Goal: Information Seeking & Learning: Learn about a topic

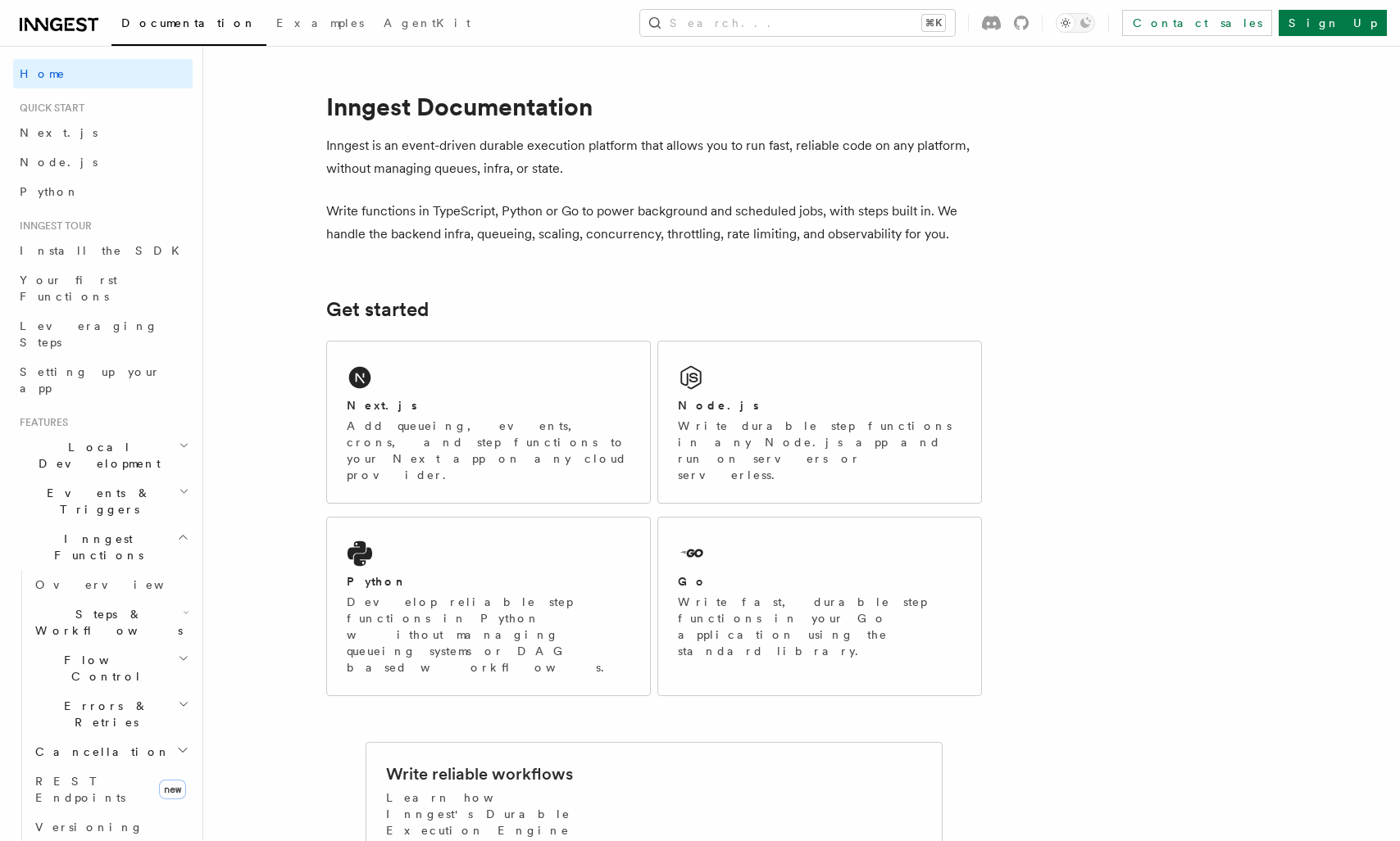
click at [109, 646] on h2 "Flow Control" at bounding box center [110, 668] width 164 height 46
click at [114, 692] on link "Overview" at bounding box center [119, 706] width 149 height 29
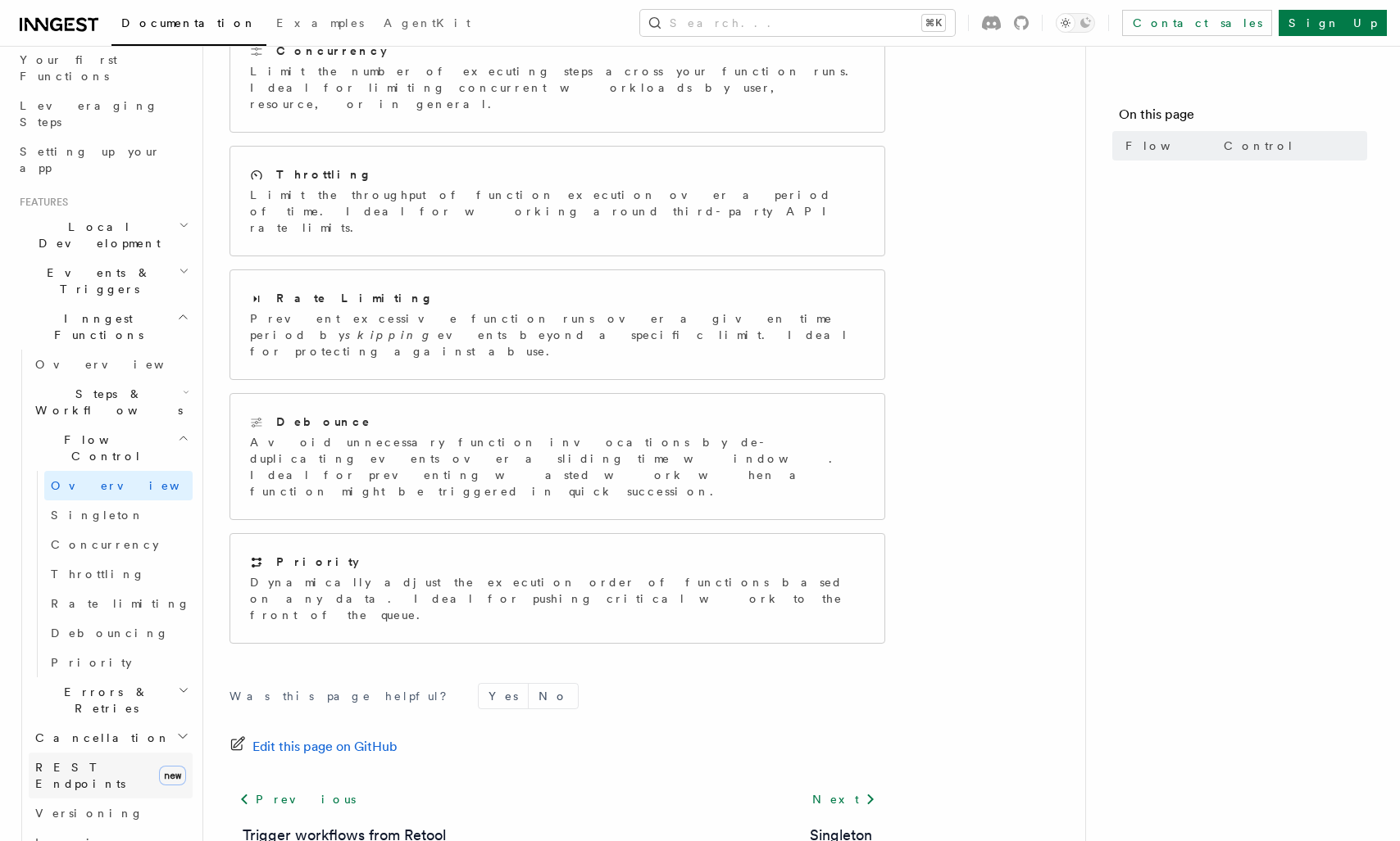
scroll to position [230, 0]
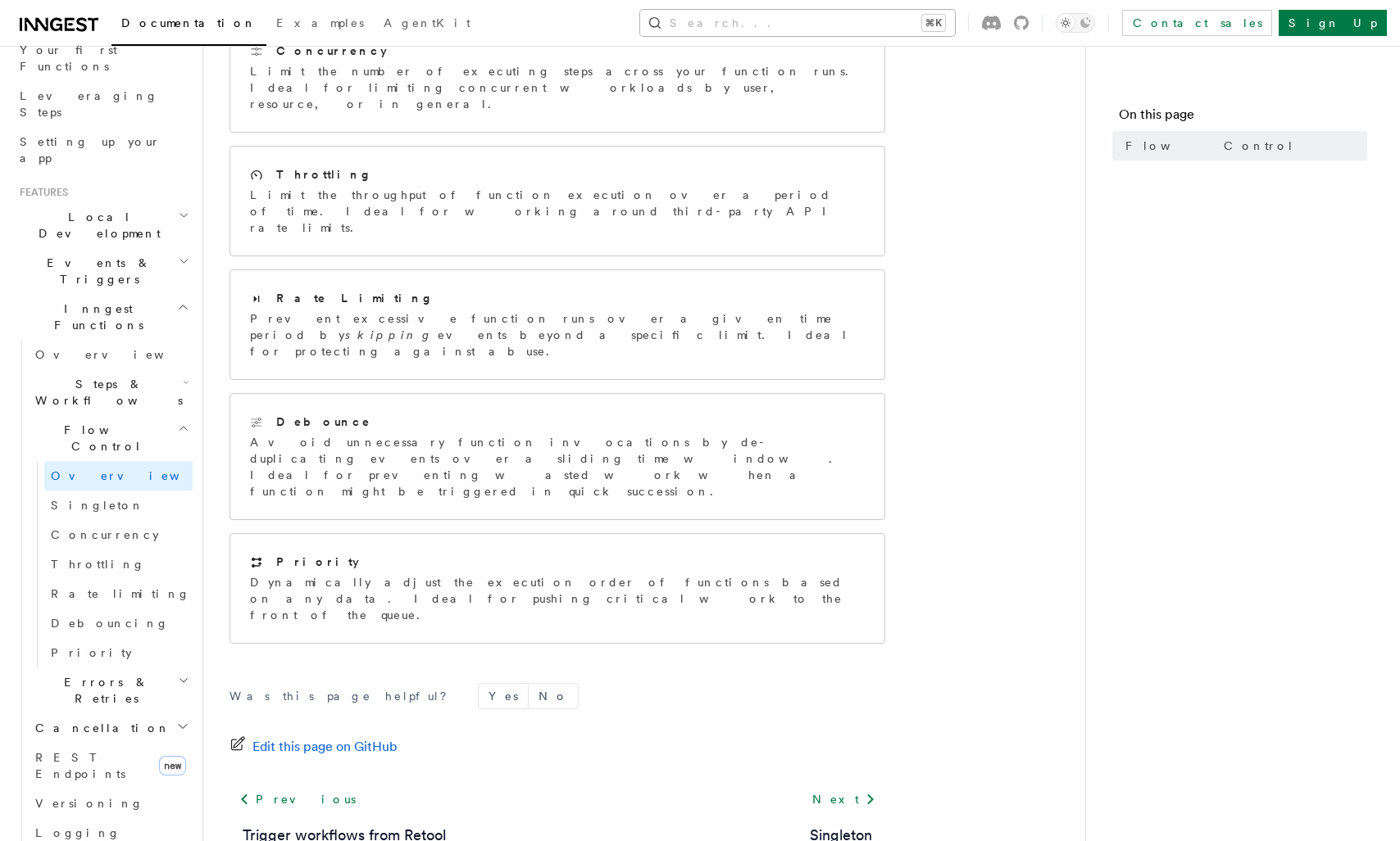
click at [889, 20] on button "Search... ⌘K" at bounding box center [798, 22] width 315 height 27
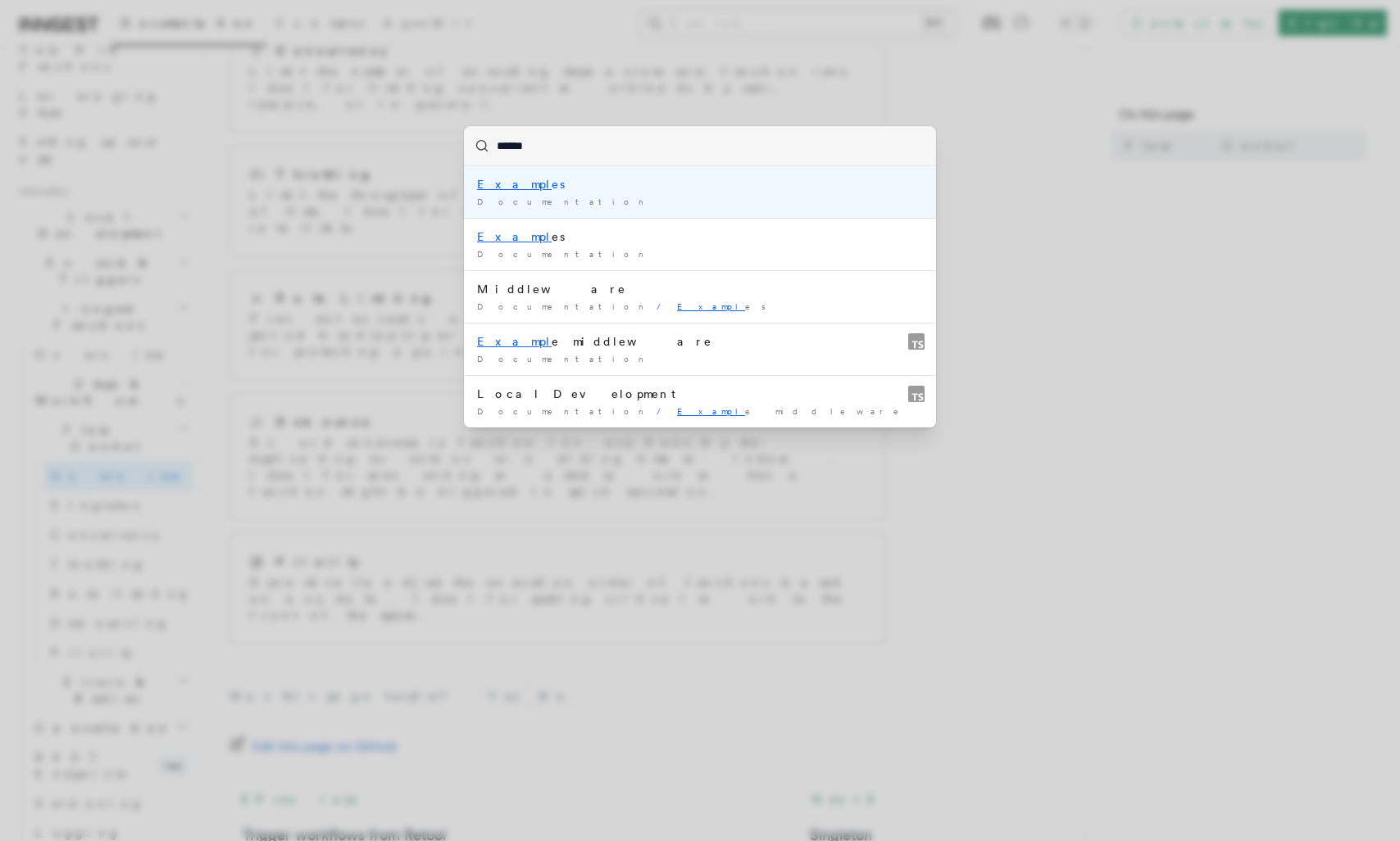
type input "*******"
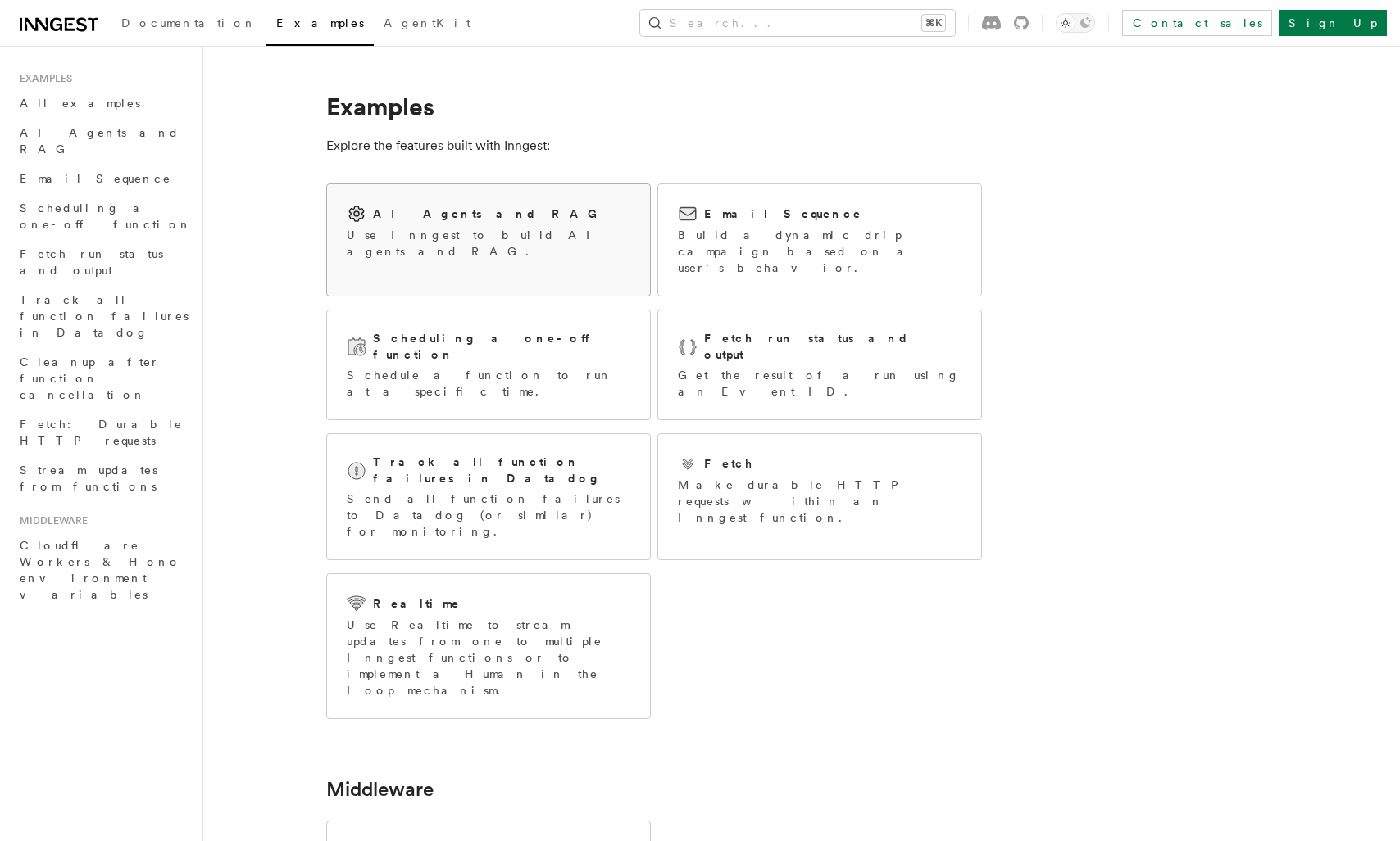
click at [480, 233] on p "Use Inngest to build AI agents and RAG." at bounding box center [488, 243] width 284 height 33
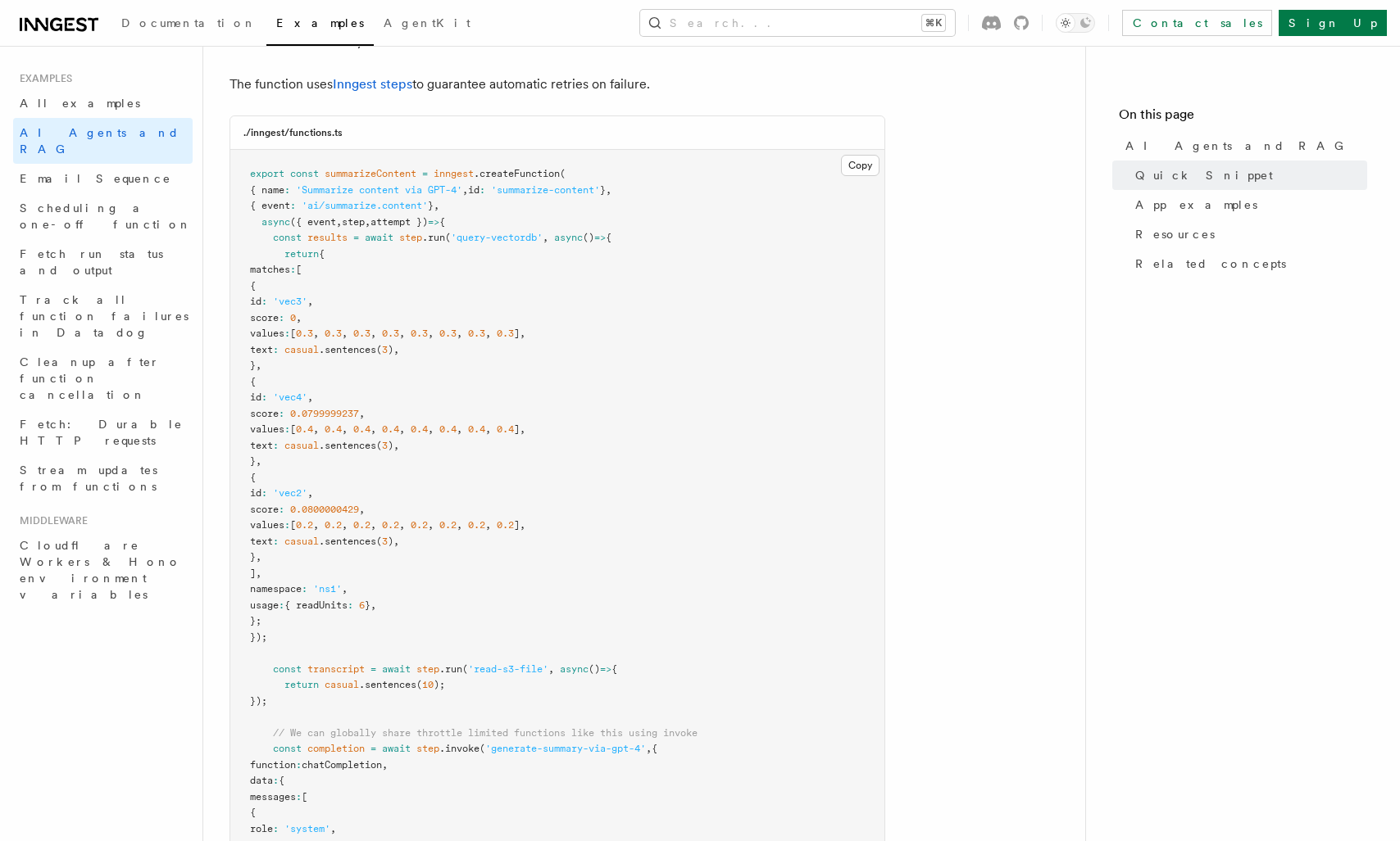
scroll to position [511, 0]
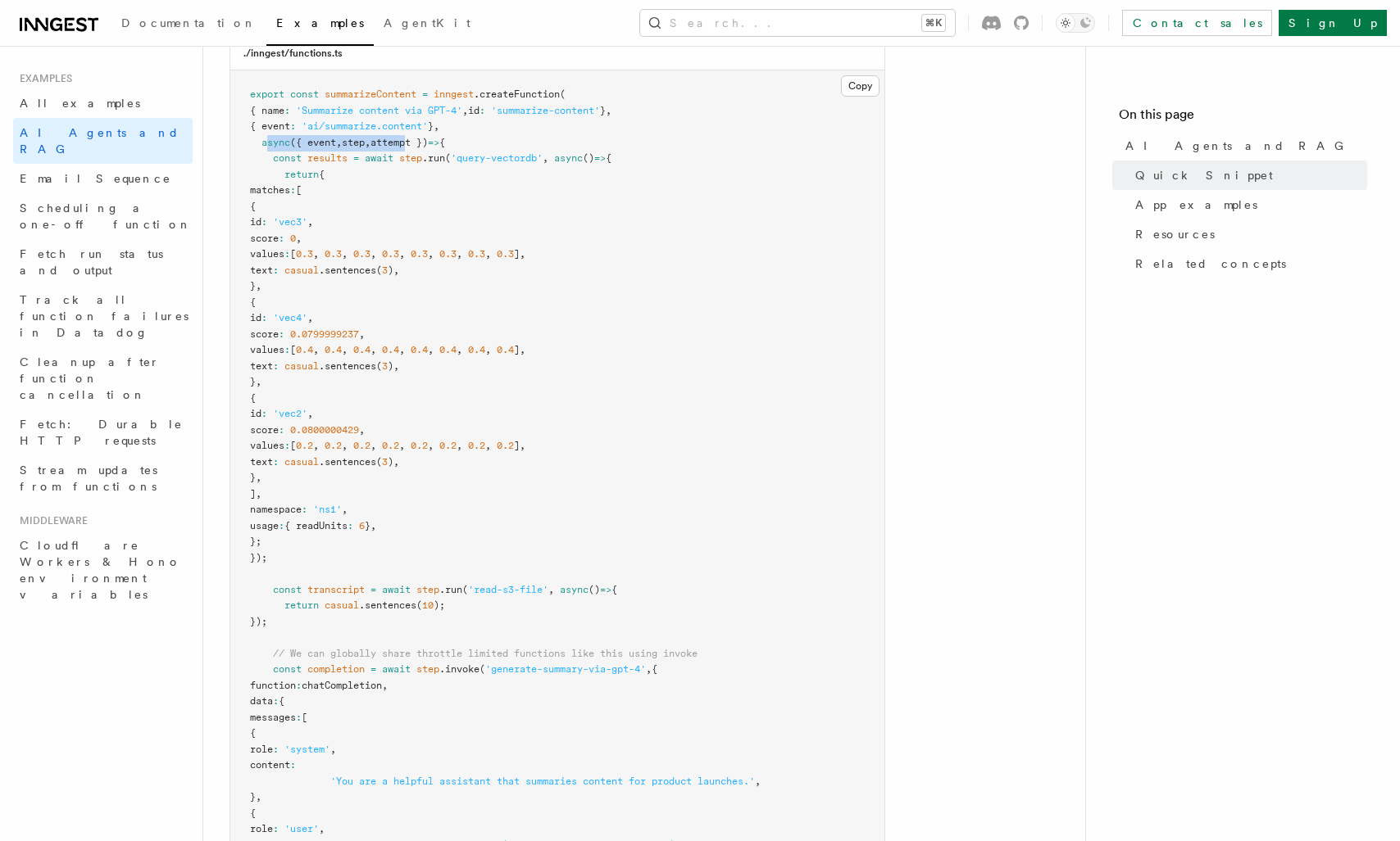
drag, startPoint x: 277, startPoint y: 147, endPoint x: 423, endPoint y: 149, distance: 146.0
click at [423, 149] on pre "export const summarizeContent = inngest .createFunction ( { name : 'Summarize c…" at bounding box center [557, 622] width 654 height 1104
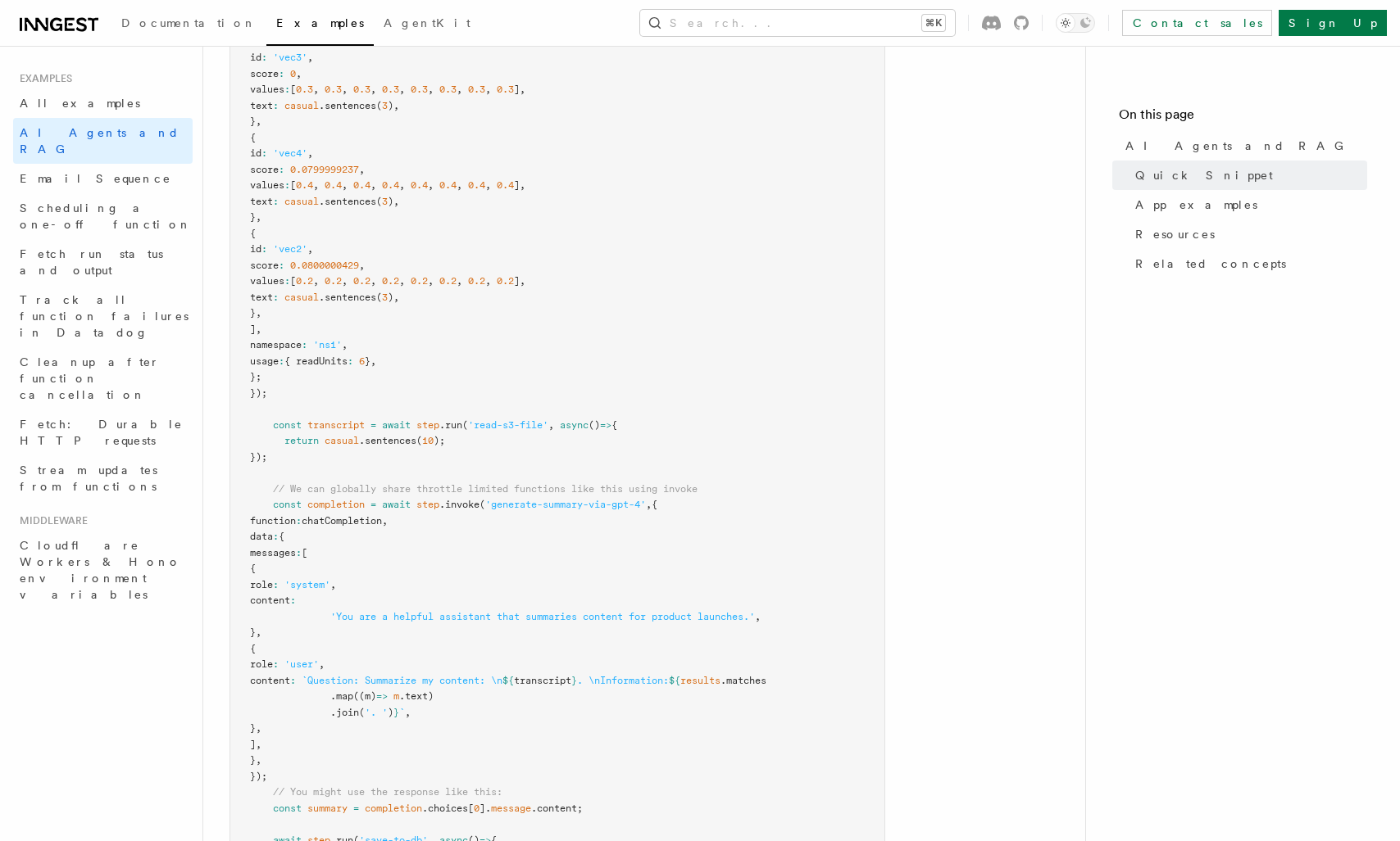
scroll to position [696, 0]
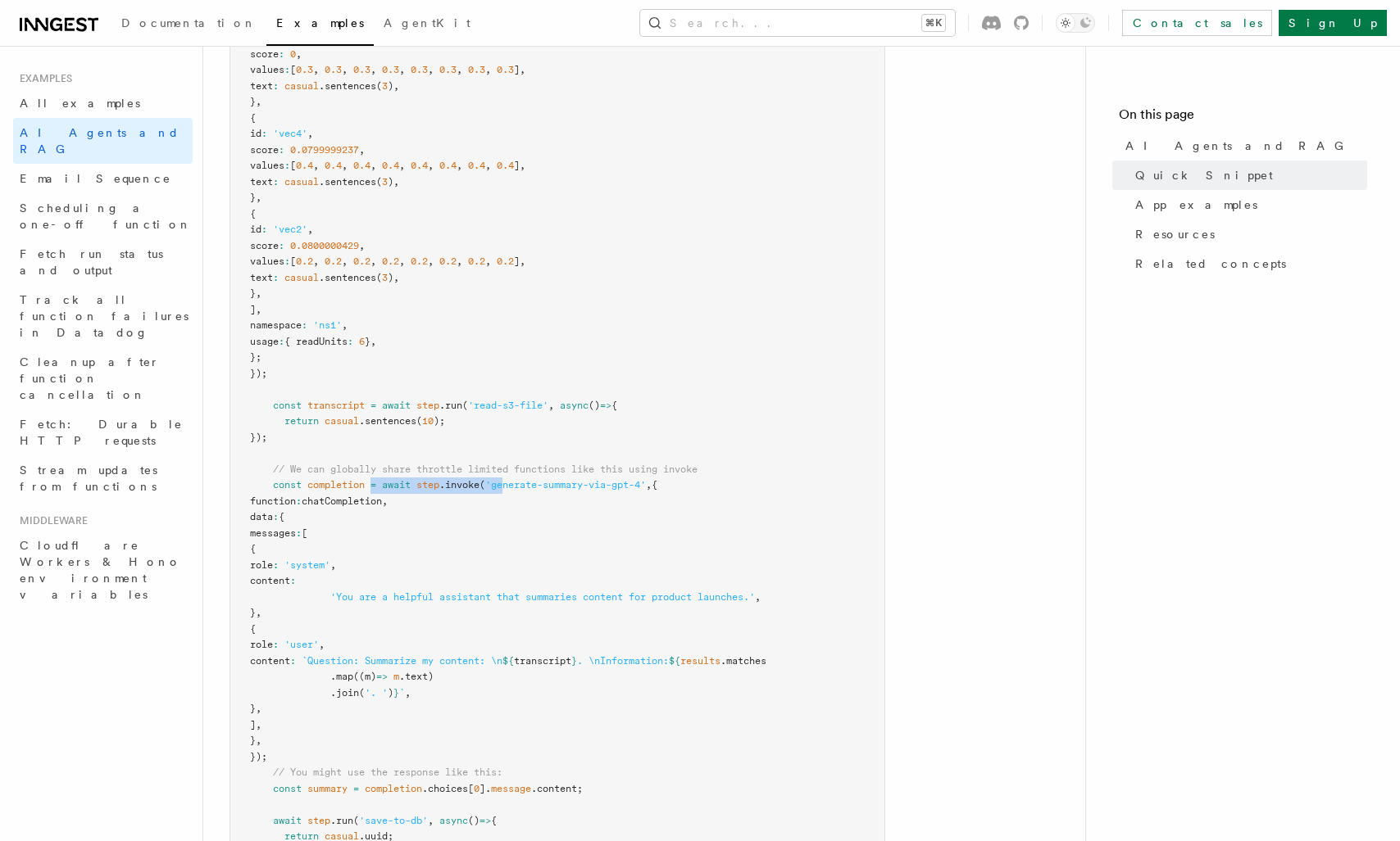
drag, startPoint x: 375, startPoint y: 492, endPoint x: 511, endPoint y: 492, distance: 136.0
click at [511, 492] on pre "export const summarizeContent = inngest .createFunction ( { name : 'Summarize c…" at bounding box center [557, 437] width 654 height 1104
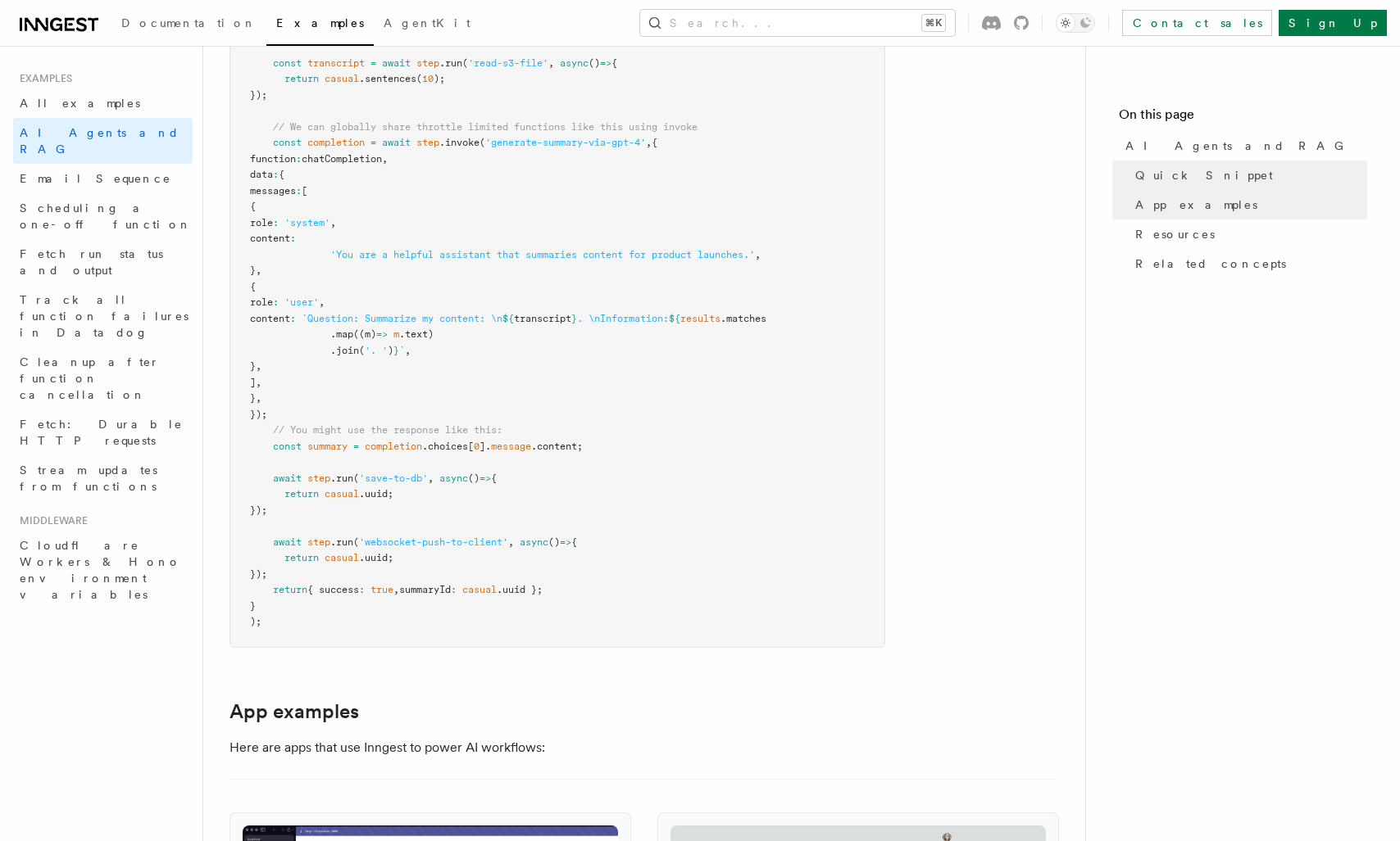
scroll to position [1042, 0]
